Goal: Complete application form

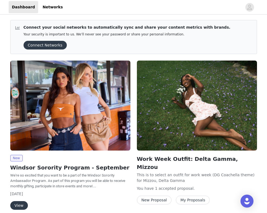
scroll to position [24, 0]
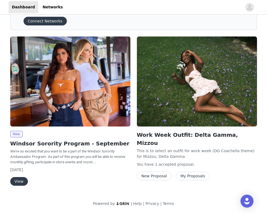
click at [19, 180] on button "View" at bounding box center [19, 181] width 18 height 9
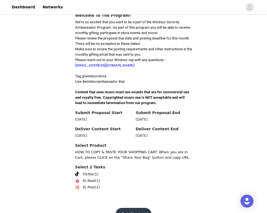
scroll to position [144, 0]
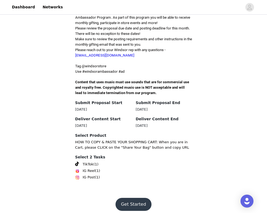
drag, startPoint x: 132, startPoint y: 200, endPoint x: 129, endPoint y: 139, distance: 60.6
click at [130, 139] on div "Back Windsor Windsor Sorority Program - September Welcome To The Program! We're…" at bounding box center [133, 45] width 267 height 346
click at [86, 162] on span "TikTok" at bounding box center [88, 164] width 11 height 5
click at [77, 162] on span at bounding box center [77, 164] width 4 height 4
click at [95, 162] on span "(1)" at bounding box center [95, 164] width 5 height 5
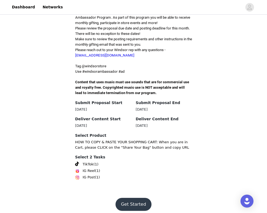
click at [96, 162] on span "(1)" at bounding box center [95, 164] width 5 height 5
click at [96, 176] on section "Back Windsor Windsor Sorority Program - September Welcome To The Program! We're…" at bounding box center [134, 76] width 130 height 229
click at [123, 198] on button "Get Started" at bounding box center [133, 204] width 36 height 13
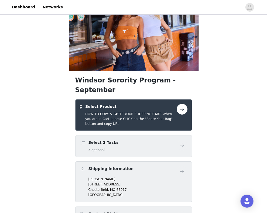
scroll to position [35, 0]
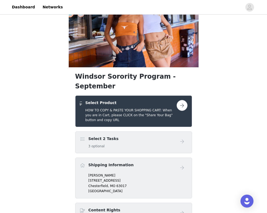
click at [180, 100] on button "button" at bounding box center [181, 105] width 11 height 11
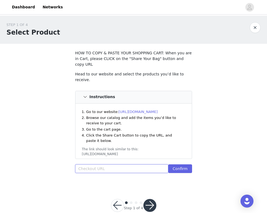
click at [126, 164] on input "text" at bounding box center [121, 168] width 93 height 9
paste input "[URL][DOMAIN_NAME]"
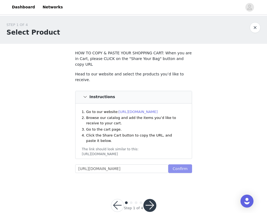
click at [176, 164] on button "Confirm" at bounding box center [180, 168] width 24 height 9
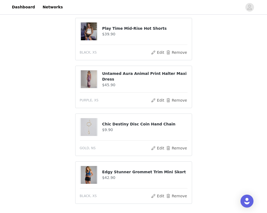
scroll to position [336, 0]
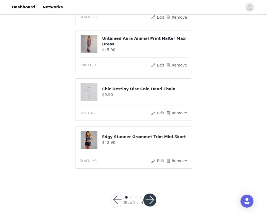
click at [152, 194] on button "button" at bounding box center [149, 199] width 13 height 13
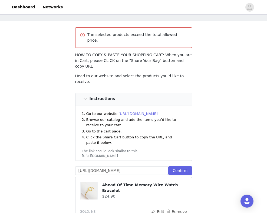
scroll to position [0, 0]
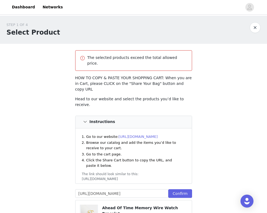
click at [148, 75] on p "HOW TO COPY & PASTE YOUR SHOPPING CART: When you are in Cart, please CLICK on t…" at bounding box center [133, 83] width 117 height 17
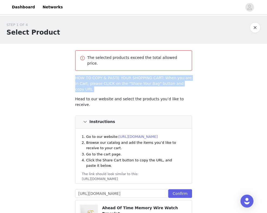
click at [148, 75] on p "HOW TO COPY & PASTE YOUR SHOPPING CART: When you are in Cart, please CLICK on t…" at bounding box center [133, 83] width 117 height 17
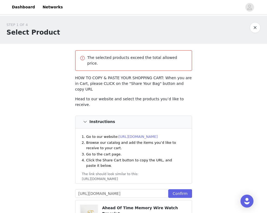
click at [152, 76] on p "HOW TO COPY & PASTE YOUR SHOPPING CART: When you are in Cart, please CLICK on t…" at bounding box center [133, 83] width 117 height 17
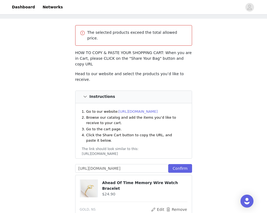
scroll to position [44, 0]
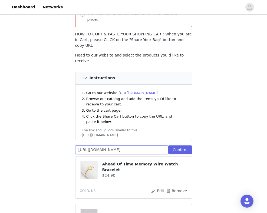
click at [140, 145] on input "[URL][DOMAIN_NAME]" at bounding box center [121, 149] width 93 height 9
type input "[URL][DOMAIN_NAME]"
click at [140, 145] on input "[URL][DOMAIN_NAME]" at bounding box center [121, 149] width 93 height 9
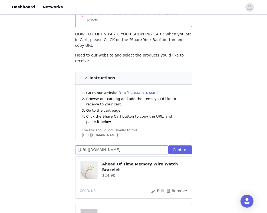
click at [140, 145] on input "[URL][DOMAIN_NAME]" at bounding box center [121, 149] width 93 height 9
paste input "[URL][DOMAIN_NAME]"
type input "[URL][DOMAIN_NAME]"
click at [186, 145] on button "Confirm" at bounding box center [180, 149] width 24 height 9
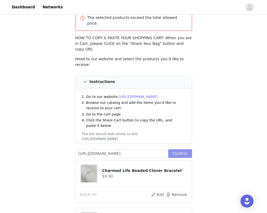
scroll to position [40, 0]
click at [132, 149] on input "[URL][DOMAIN_NAME]" at bounding box center [121, 153] width 93 height 9
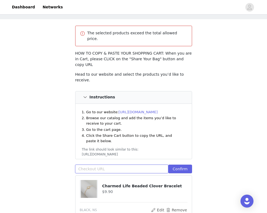
scroll to position [0, 0]
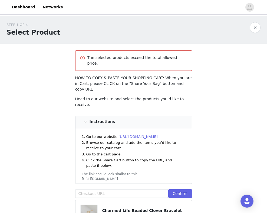
click at [255, 28] on button "button" at bounding box center [254, 27] width 11 height 11
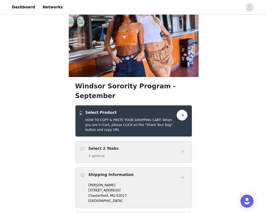
scroll to position [26, 0]
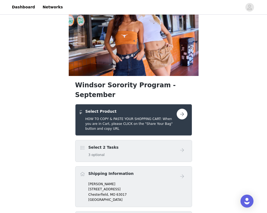
click at [179, 109] on button "button" at bounding box center [181, 114] width 11 height 11
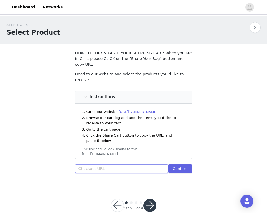
click at [160, 164] on input "text" at bounding box center [121, 168] width 93 height 9
paste input "[URL][DOMAIN_NAME]"
type input "[URL][DOMAIN_NAME]"
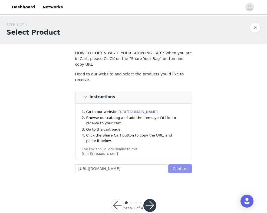
click at [177, 164] on button "Confirm" at bounding box center [180, 168] width 24 height 9
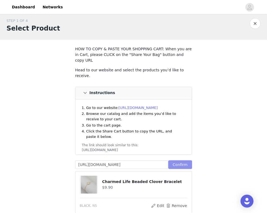
scroll to position [0, 0]
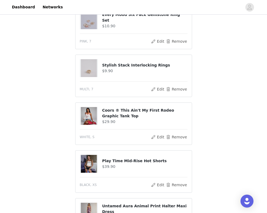
scroll to position [384, 0]
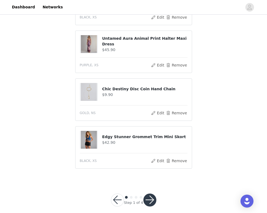
click at [151, 193] on button "button" at bounding box center [149, 199] width 13 height 13
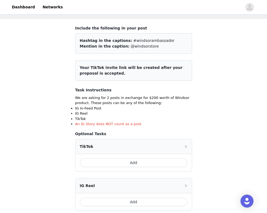
scroll to position [30, 0]
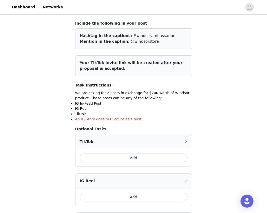
click at [152, 158] on button "Add" at bounding box center [134, 157] width 108 height 9
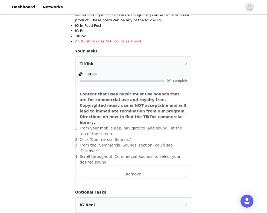
scroll to position [110, 0]
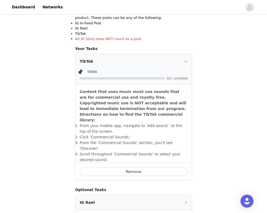
click at [154, 92] on strong "Content that uses music must use sounds that are for commercial use and royalty…" at bounding box center [133, 105] width 106 height 33
click at [119, 124] on li "​From your mobile app, navigate to 'Add sound ' at the top of the screen." at bounding box center [134, 128] width 108 height 11
click at [123, 125] on li "​From your mobile app, navigate to 'Add sound ' at the top of the screen." at bounding box center [134, 128] width 108 height 11
click at [126, 134] on li "​Click 'Commercial Sounds.'" at bounding box center [134, 137] width 108 height 6
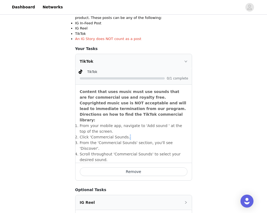
click at [126, 134] on li "​Click 'Commercial Sounds.'" at bounding box center [134, 137] width 108 height 6
click at [130, 134] on li "​Click 'Commercial Sounds.'" at bounding box center [134, 137] width 108 height 6
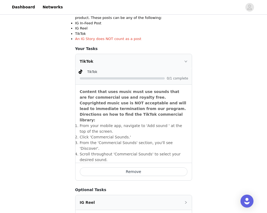
click at [132, 140] on li "​From the 'Commercial Sounds' section, you'll see 'Discover'." at bounding box center [134, 145] width 108 height 11
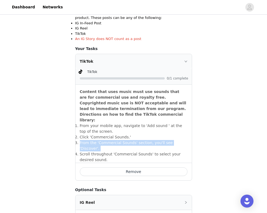
click at [132, 140] on li "​From the 'Commercial Sounds' section, you'll see 'Discover'." at bounding box center [134, 145] width 108 height 11
click at [134, 140] on li "​From the 'Commercial Sounds' section, you'll see 'Discover'." at bounding box center [134, 145] width 108 height 11
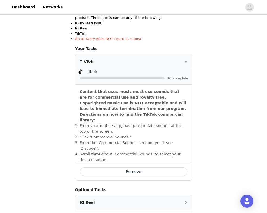
click at [138, 151] on li "​Scroll throughout 'Commercial Sounds' to select your desired sound." at bounding box center [134, 156] width 108 height 11
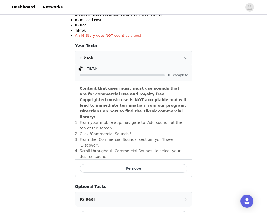
click at [141, 84] on div "Content that uses music must use sounds that are for commercial use and royalty…" at bounding box center [133, 120] width 116 height 78
click at [180, 52] on div "TikTok" at bounding box center [133, 58] width 116 height 15
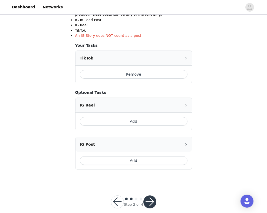
click at [183, 60] on div "TikTok" at bounding box center [133, 58] width 116 height 15
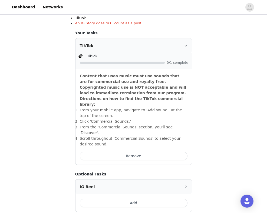
click at [167, 48] on div "TikTok" at bounding box center [133, 45] width 116 height 15
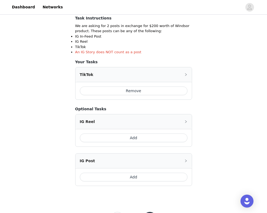
scroll to position [101, 0]
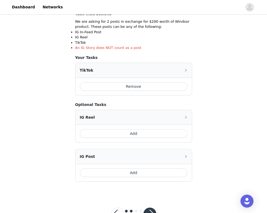
click at [147, 171] on button "Add" at bounding box center [134, 172] width 108 height 9
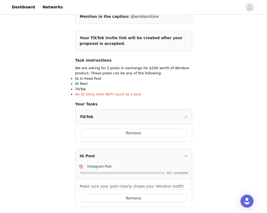
scroll to position [53, 0]
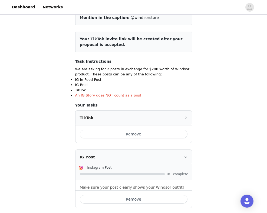
click at [165, 86] on li "IG Reel" at bounding box center [133, 84] width 117 height 5
click at [186, 156] on icon "icon: right" at bounding box center [185, 156] width 3 height 3
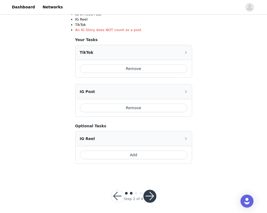
scroll to position [121, 0]
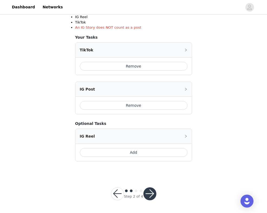
click at [152, 197] on button "button" at bounding box center [149, 193] width 13 height 13
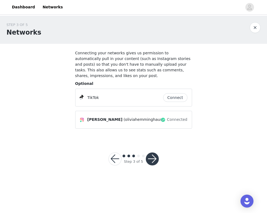
click at [168, 98] on button "Connect" at bounding box center [175, 97] width 24 height 9
click at [152, 161] on button "button" at bounding box center [152, 158] width 13 height 13
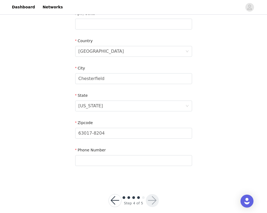
scroll to position [155, 0]
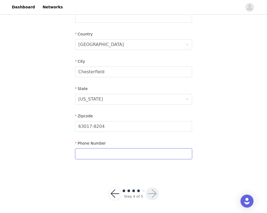
click at [148, 155] on input "text" at bounding box center [133, 153] width 117 height 11
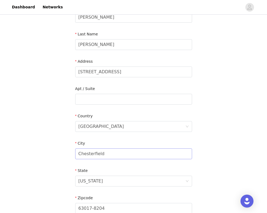
scroll to position [47, 0]
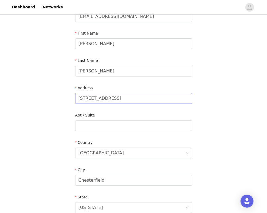
type input "3149226338"
click at [138, 100] on input "[STREET_ADDRESS]" at bounding box center [133, 98] width 117 height 11
type input "[STREET_ADDRESS]"
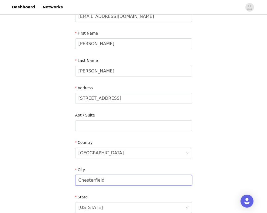
click at [141, 176] on input "Chesterfield" at bounding box center [133, 180] width 117 height 11
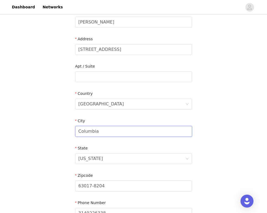
scroll to position [105, 0]
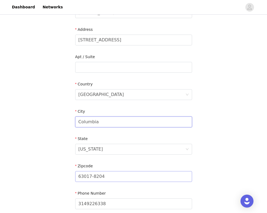
type input "Columbia"
click at [140, 172] on input "63017-8204" at bounding box center [133, 176] width 117 height 11
click at [210, 163] on div "STEP 4 OF 5 Shipping Information Email [EMAIL_ADDRESS][DOMAIN_NAME] First Name …" at bounding box center [133, 67] width 267 height 314
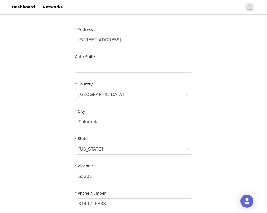
click at [178, 183] on div "Zipcode 65201" at bounding box center [133, 173] width 117 height 21
click at [178, 179] on input "65201" at bounding box center [133, 176] width 117 height 11
type input "65203"
click at [242, 132] on div "STEP 4 OF 5 Shipping Information Email [EMAIL_ADDRESS][DOMAIN_NAME] First Name …" at bounding box center [133, 67] width 267 height 314
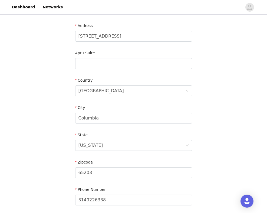
scroll to position [155, 0]
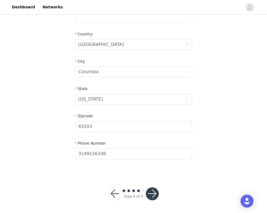
click at [150, 192] on button "button" at bounding box center [152, 193] width 13 height 13
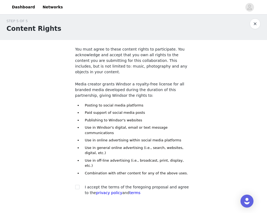
scroll to position [4, 0]
click at [79, 185] on span at bounding box center [77, 187] width 4 height 4
click at [79, 185] on input "checkbox" at bounding box center [77, 187] width 4 height 4
checkbox input "true"
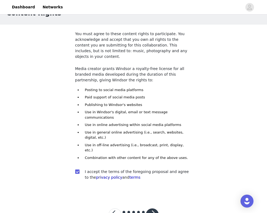
scroll to position [24, 0]
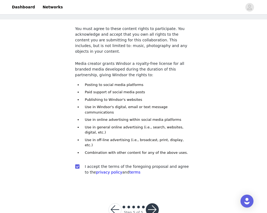
click at [148, 203] on button "button" at bounding box center [152, 209] width 13 height 13
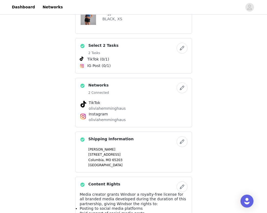
scroll to position [393, 0]
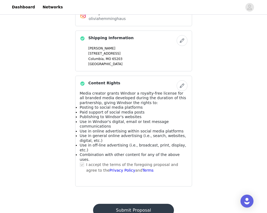
click at [146, 204] on button "Submit Proposal" at bounding box center [133, 210] width 81 height 13
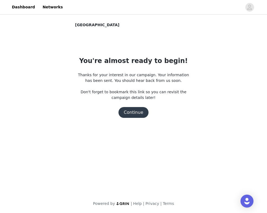
click at [142, 116] on button "Continue" at bounding box center [133, 112] width 30 height 11
